Goal: Transaction & Acquisition: Obtain resource

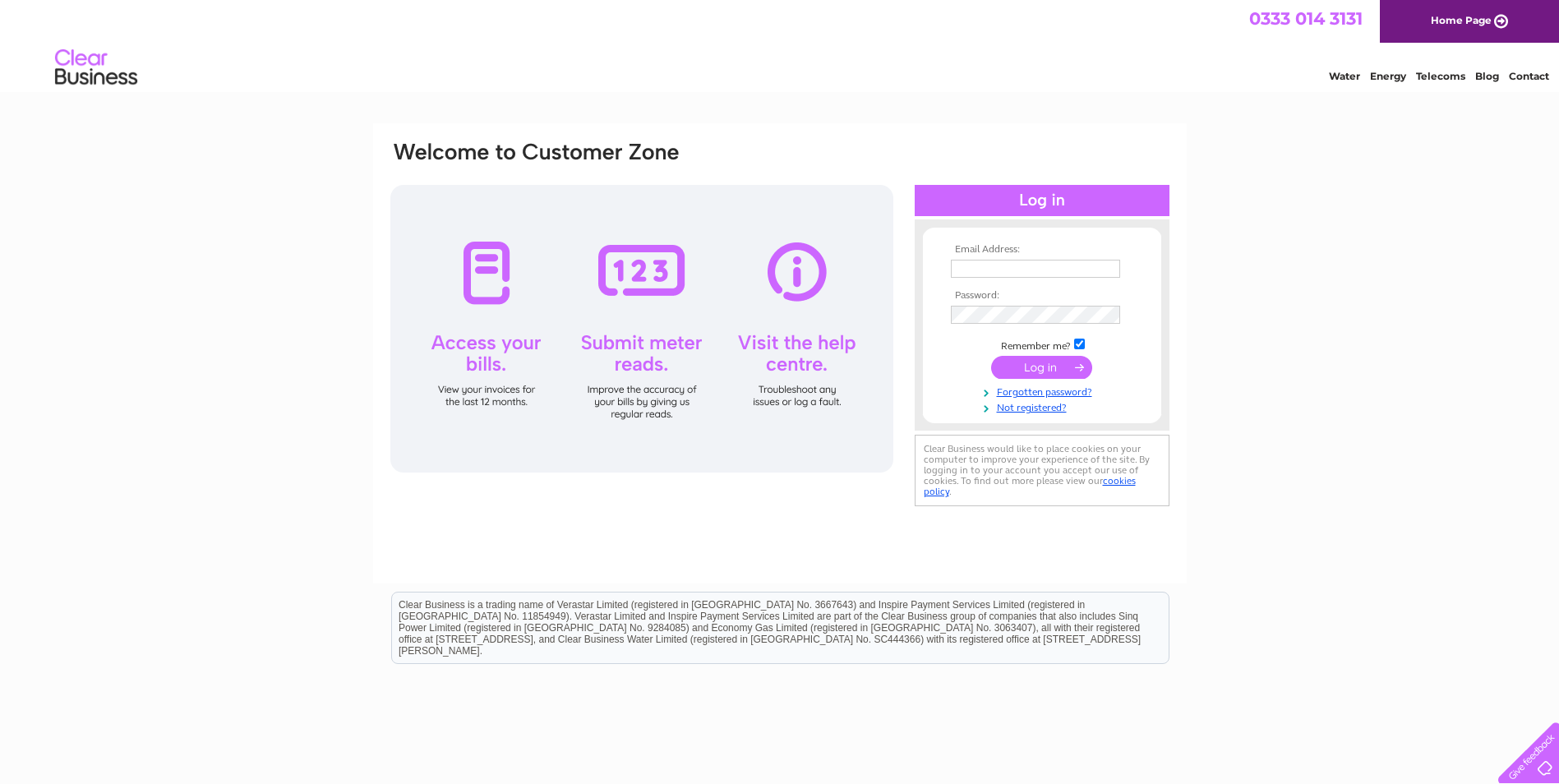
type input "khobbs@arctechscotland.co.uk"
click at [1032, 365] on input "submit" at bounding box center [1041, 367] width 101 height 23
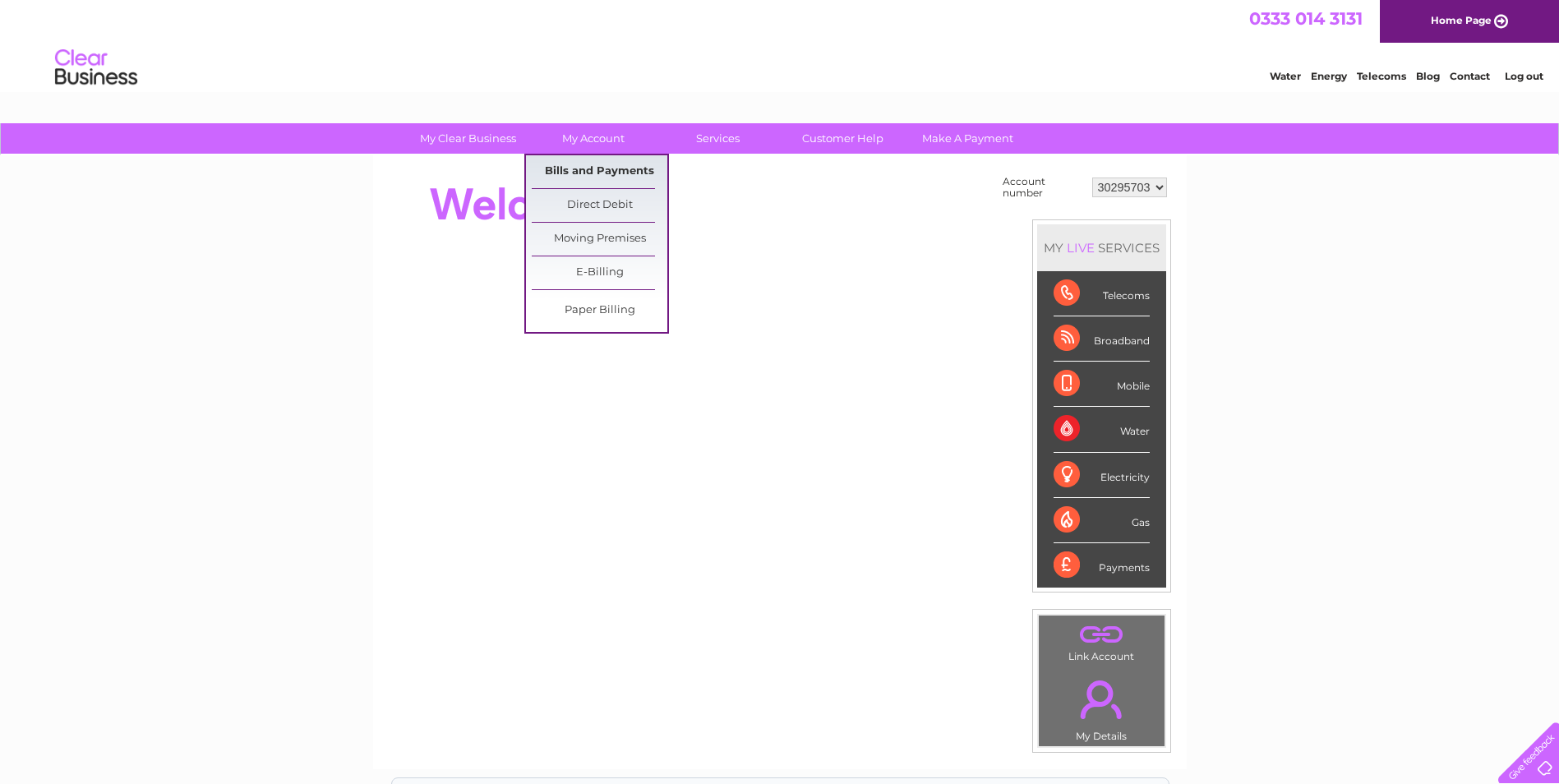
click at [610, 170] on link "Bills and Payments" at bounding box center [600, 171] width 136 height 33
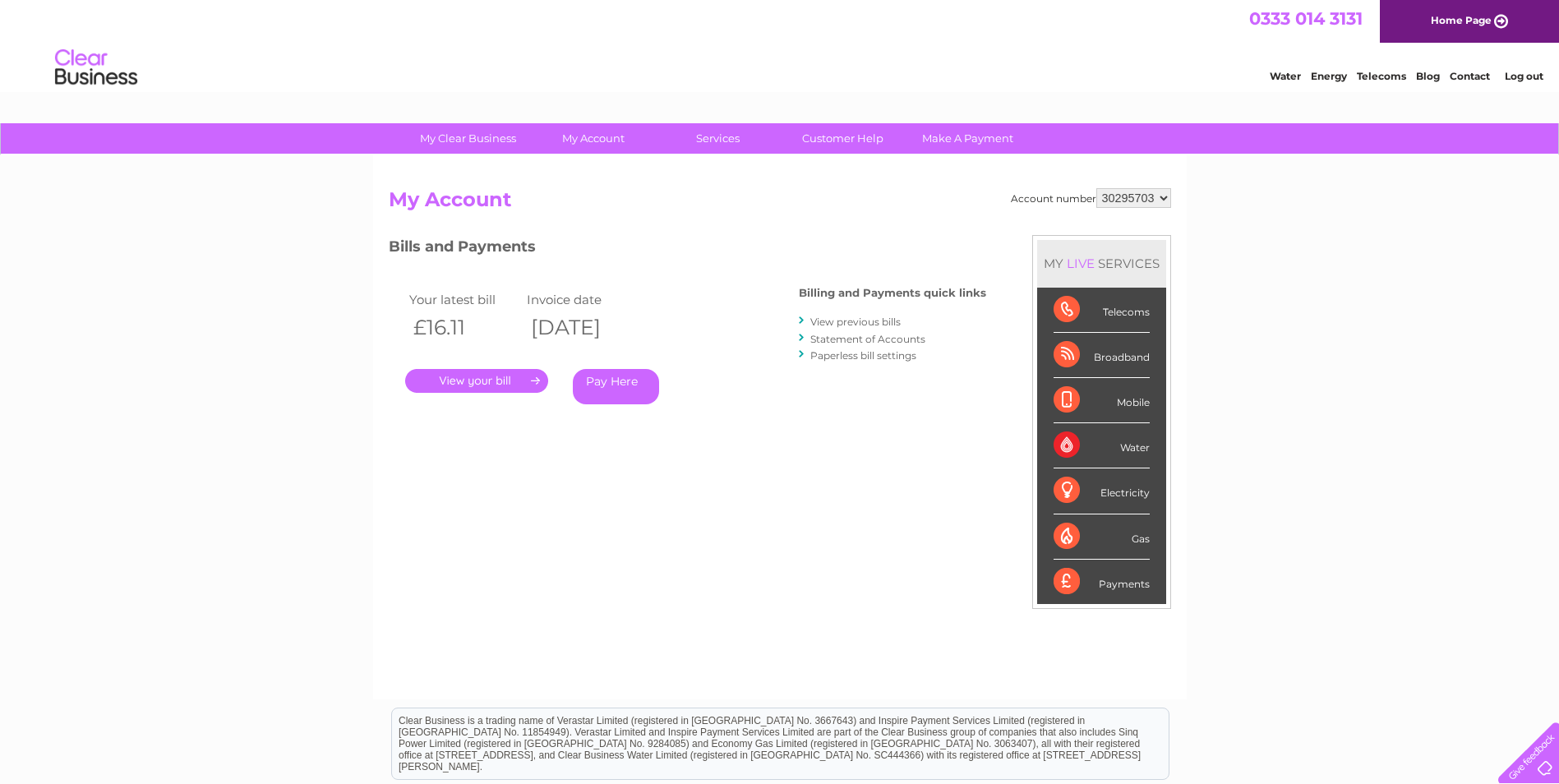
click at [478, 375] on link "." at bounding box center [477, 381] width 143 height 24
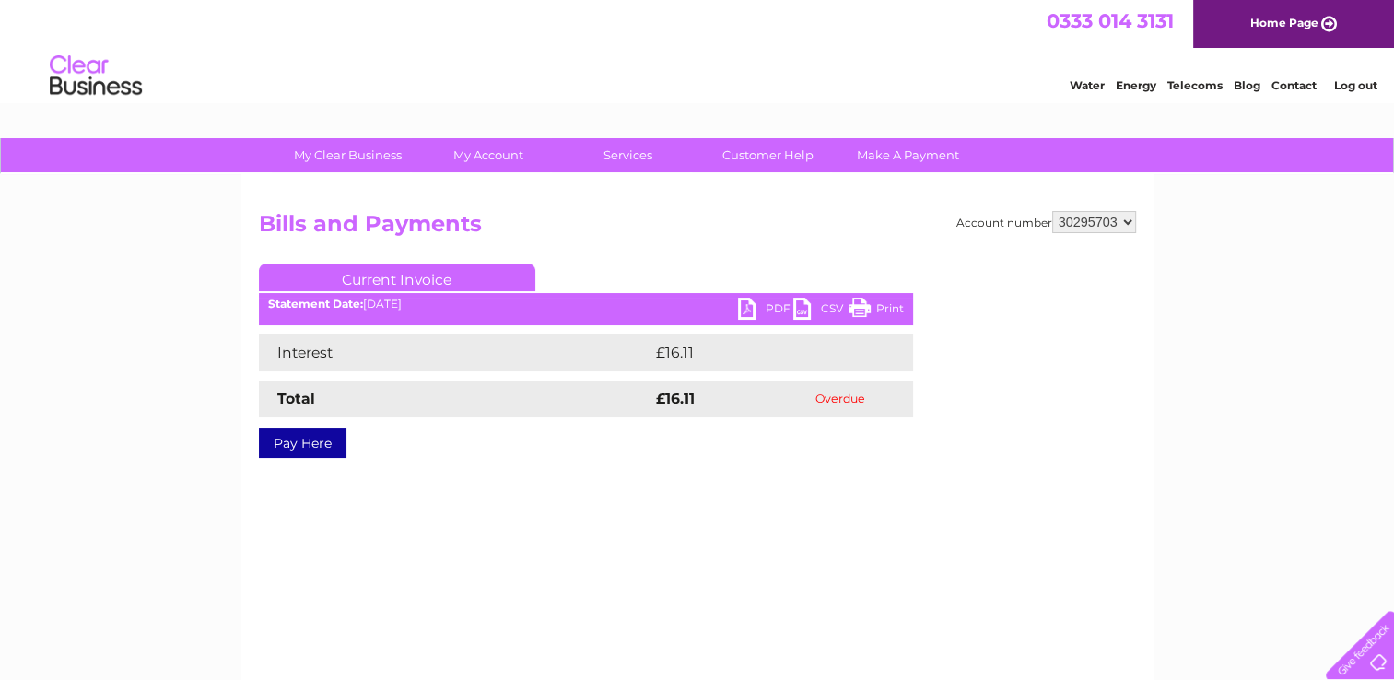
click at [704, 330] on div "Current Invoice PDF CSV Print Statement Date: 04/08/2025" at bounding box center [586, 356] width 654 height 187
click at [751, 304] on link "PDF" at bounding box center [765, 311] width 55 height 27
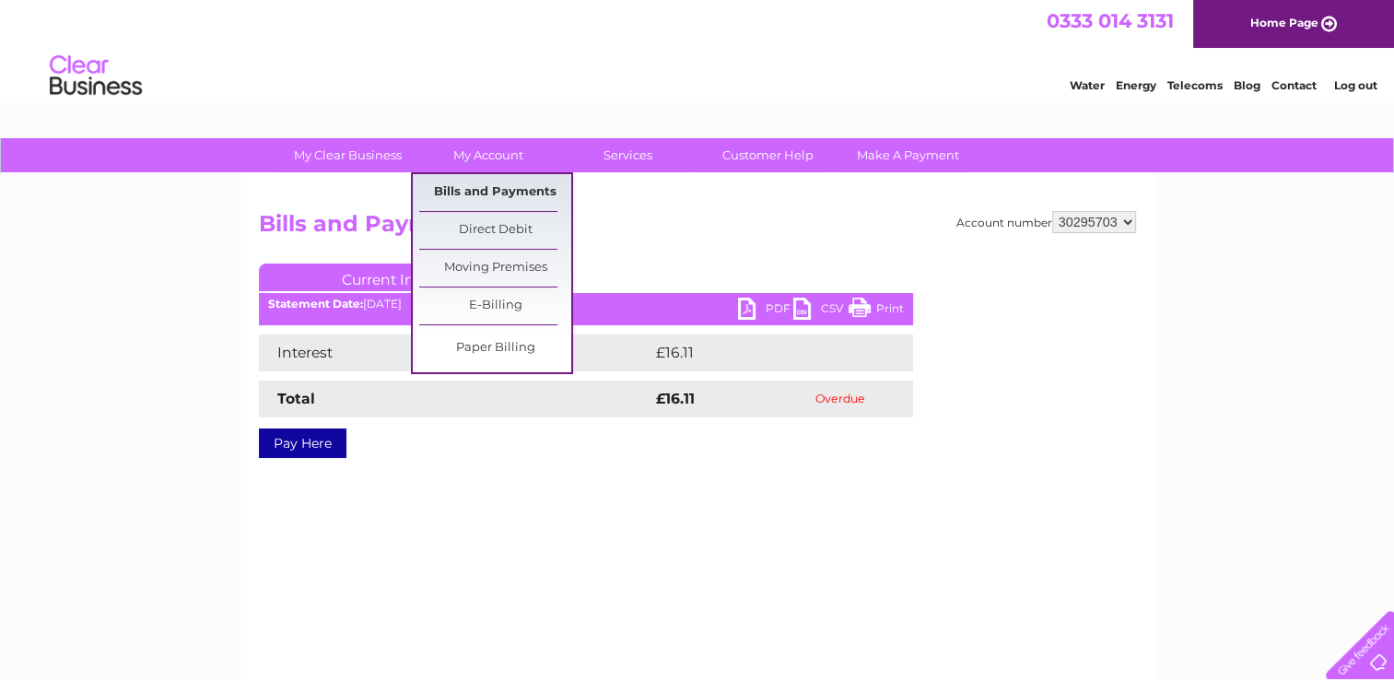
click at [497, 184] on link "Bills and Payments" at bounding box center [495, 192] width 152 height 37
